Goal: Information Seeking & Learning: Learn about a topic

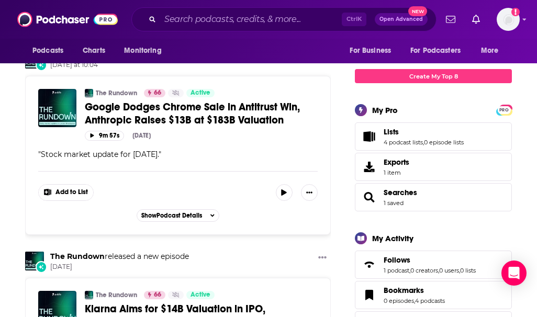
scroll to position [119, 0]
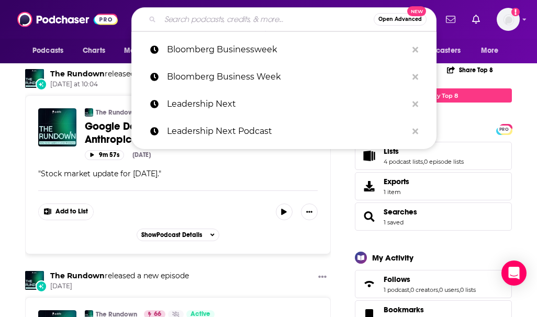
click at [262, 22] on input "Search podcasts, credits, & more..." at bounding box center [266, 19] width 213 height 17
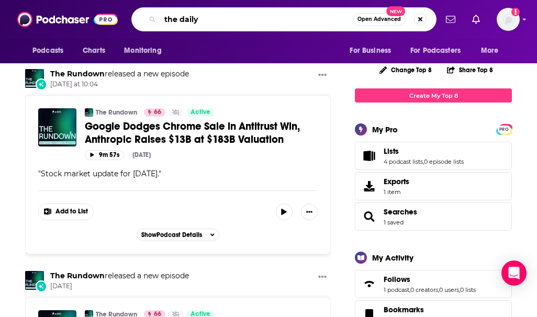
type input "the daily"
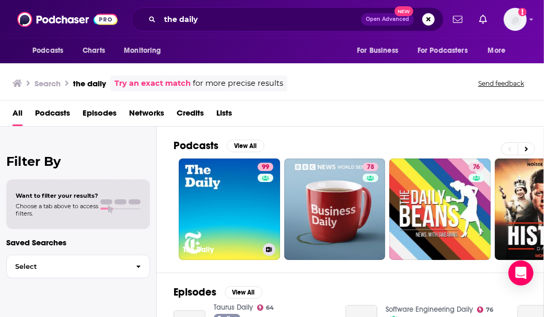
click at [230, 187] on link "99 The Daily" at bounding box center [229, 208] width 101 height 101
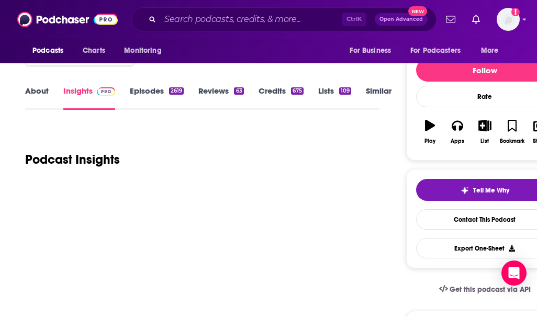
scroll to position [103, 0]
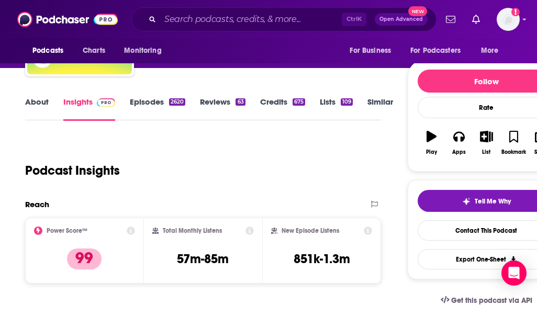
click at [165, 101] on link "Episodes 2620" at bounding box center [157, 109] width 55 height 24
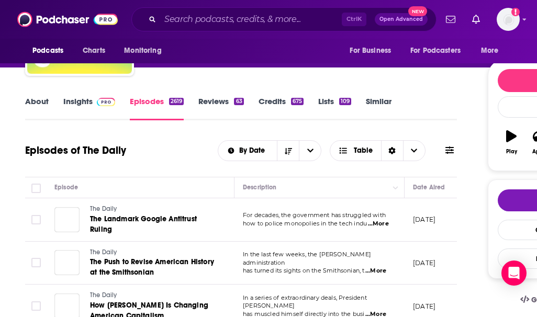
scroll to position [179, 0]
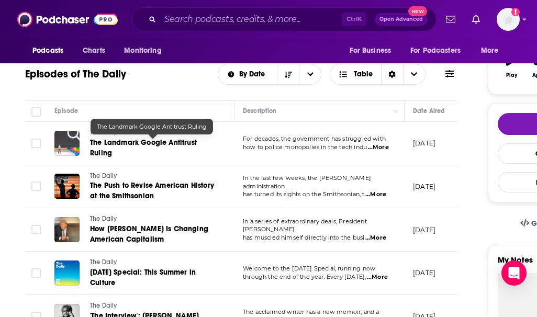
click at [174, 138] on span "The Landmark Google Antitrust Ruling" at bounding box center [143, 147] width 107 height 19
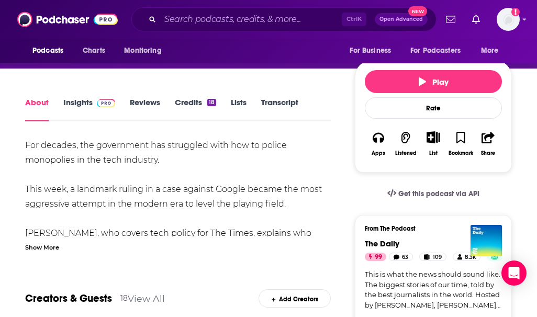
scroll to position [134, 0]
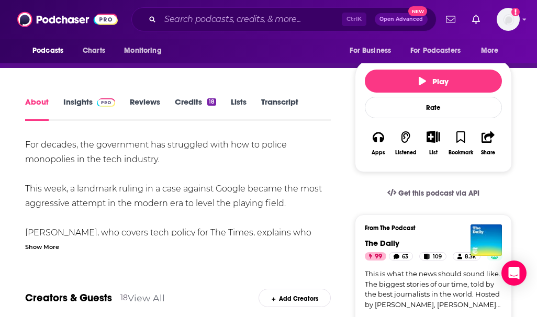
click at [285, 103] on link "Transcript" at bounding box center [279, 109] width 37 height 24
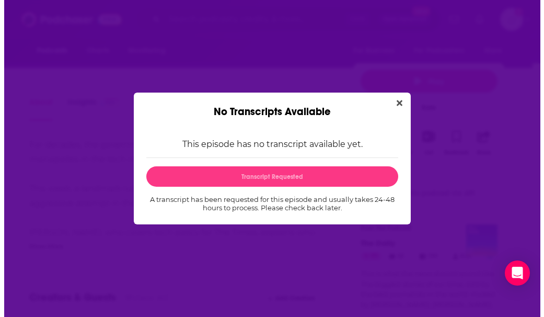
scroll to position [0, 0]
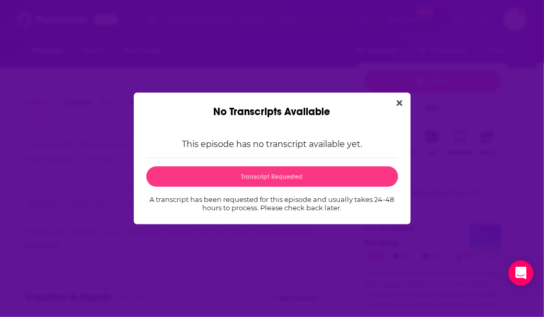
click at [402, 101] on icon "Close" at bounding box center [400, 103] width 6 height 6
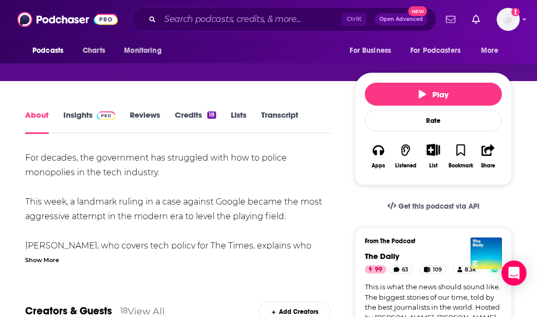
scroll to position [121, 0]
